Goal: Task Accomplishment & Management: Manage account settings

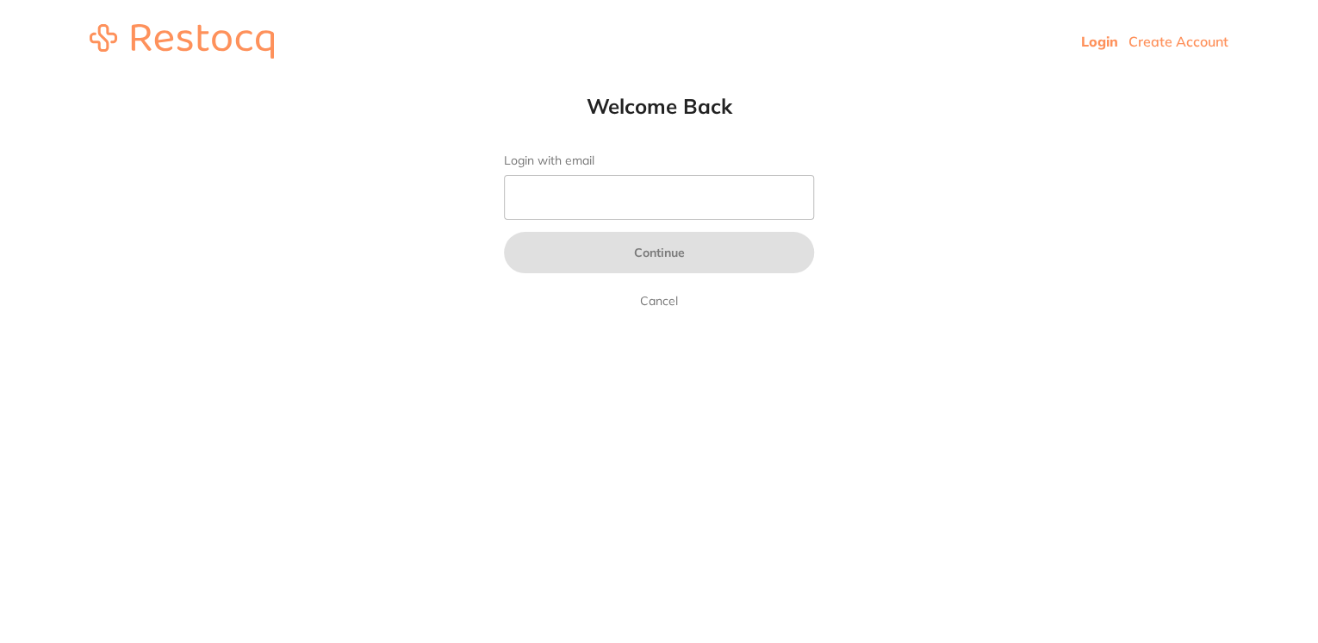
click at [655, 192] on input "Login with email" at bounding box center [659, 197] width 310 height 45
click at [637, 186] on input "Login with email" at bounding box center [659, 197] width 310 height 45
click at [1099, 45] on link "Login" at bounding box center [1099, 41] width 37 height 17
click at [140, 29] on img at bounding box center [182, 41] width 184 height 34
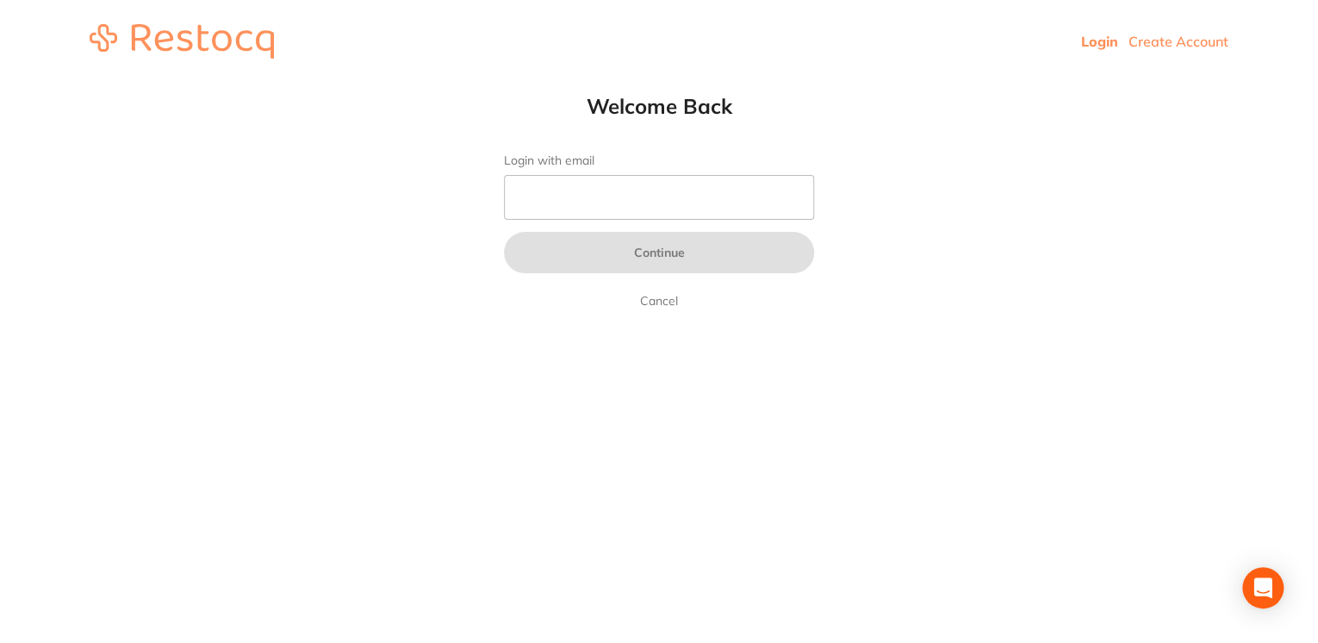
drag, startPoint x: 151, startPoint y: 0, endPoint x: 673, endPoint y: 62, distance: 525.6
click at [672, 65] on header "Login Create Account" at bounding box center [659, 41] width 1318 height 83
